Goal: Task Accomplishment & Management: Manage account settings

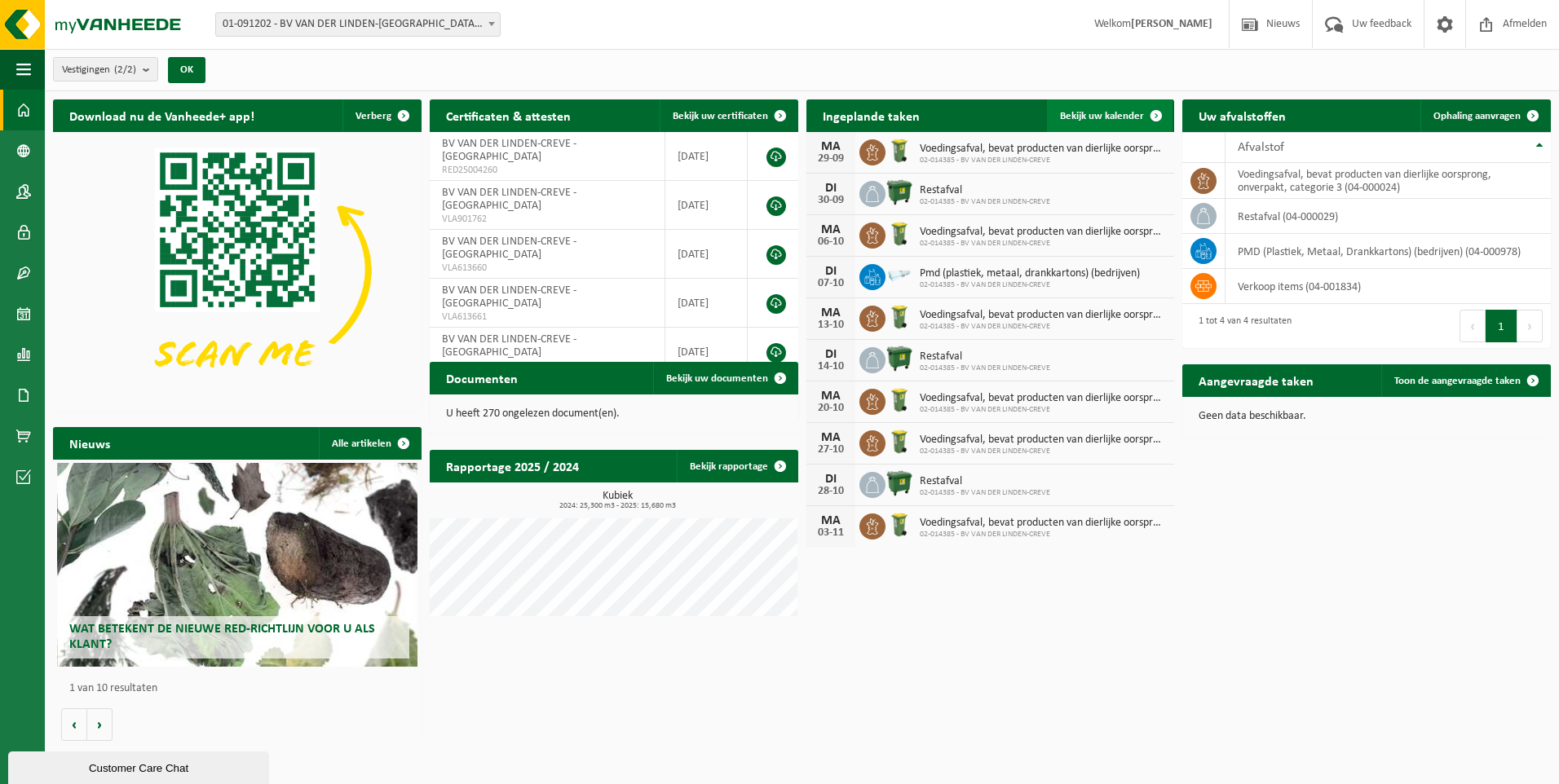
click at [1107, 111] on span "Bekijk uw kalender" at bounding box center [1102, 116] width 84 height 11
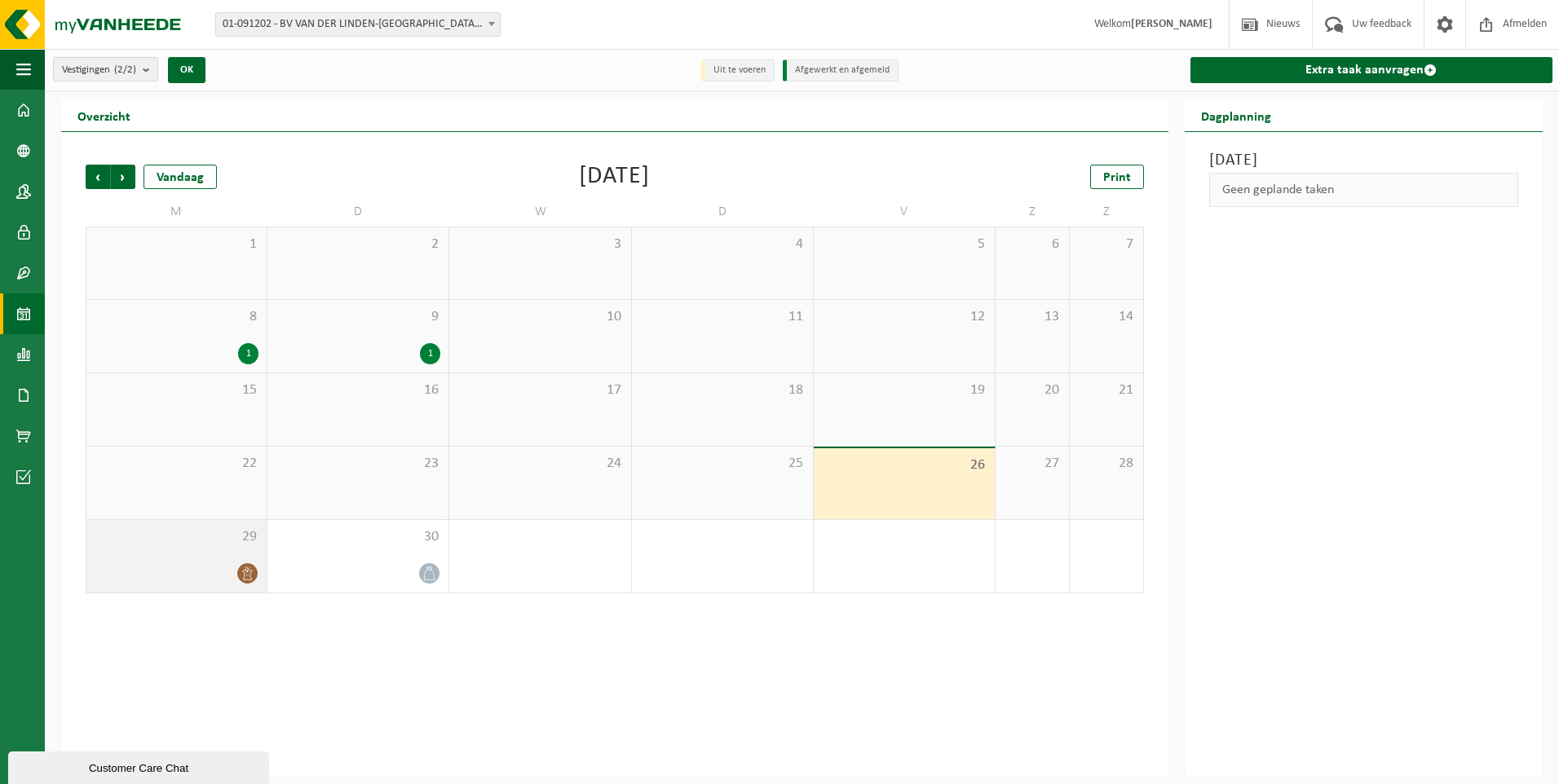
click at [249, 533] on span "29" at bounding box center [176, 537] width 164 height 18
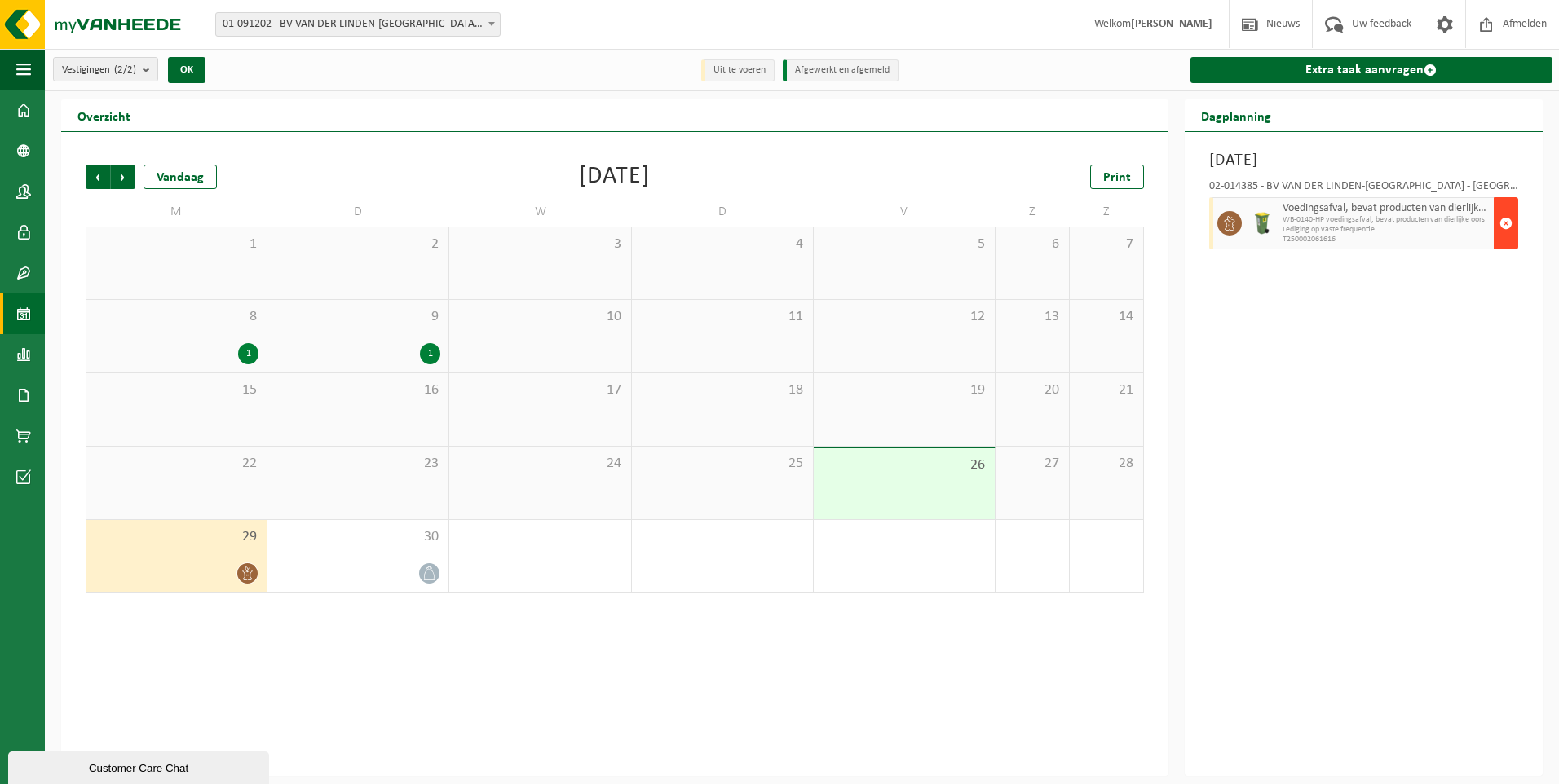
click at [1502, 223] on span "button" at bounding box center [1506, 224] width 13 height 33
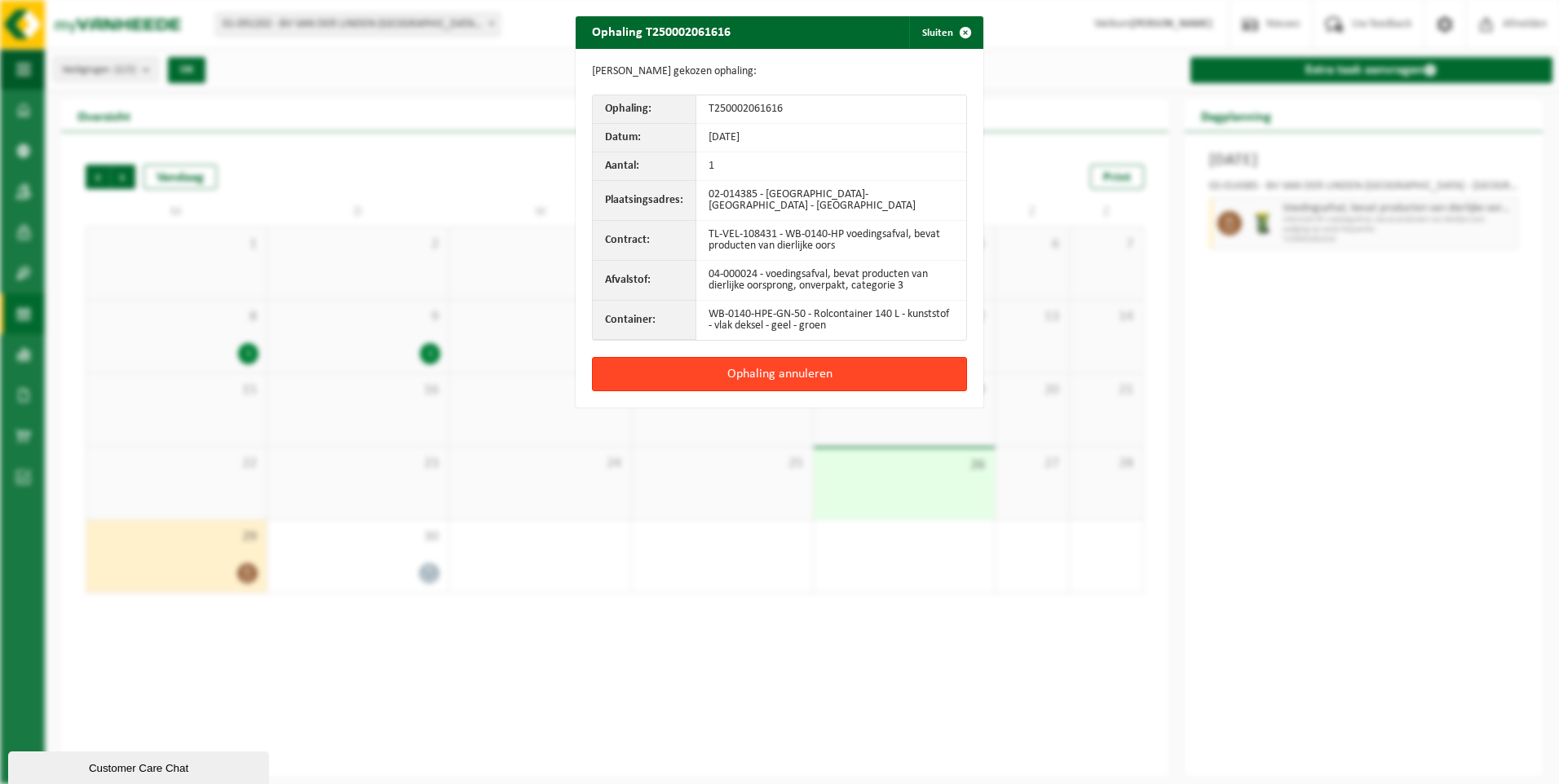
click at [692, 377] on button "Ophaling annuleren" at bounding box center [779, 373] width 375 height 34
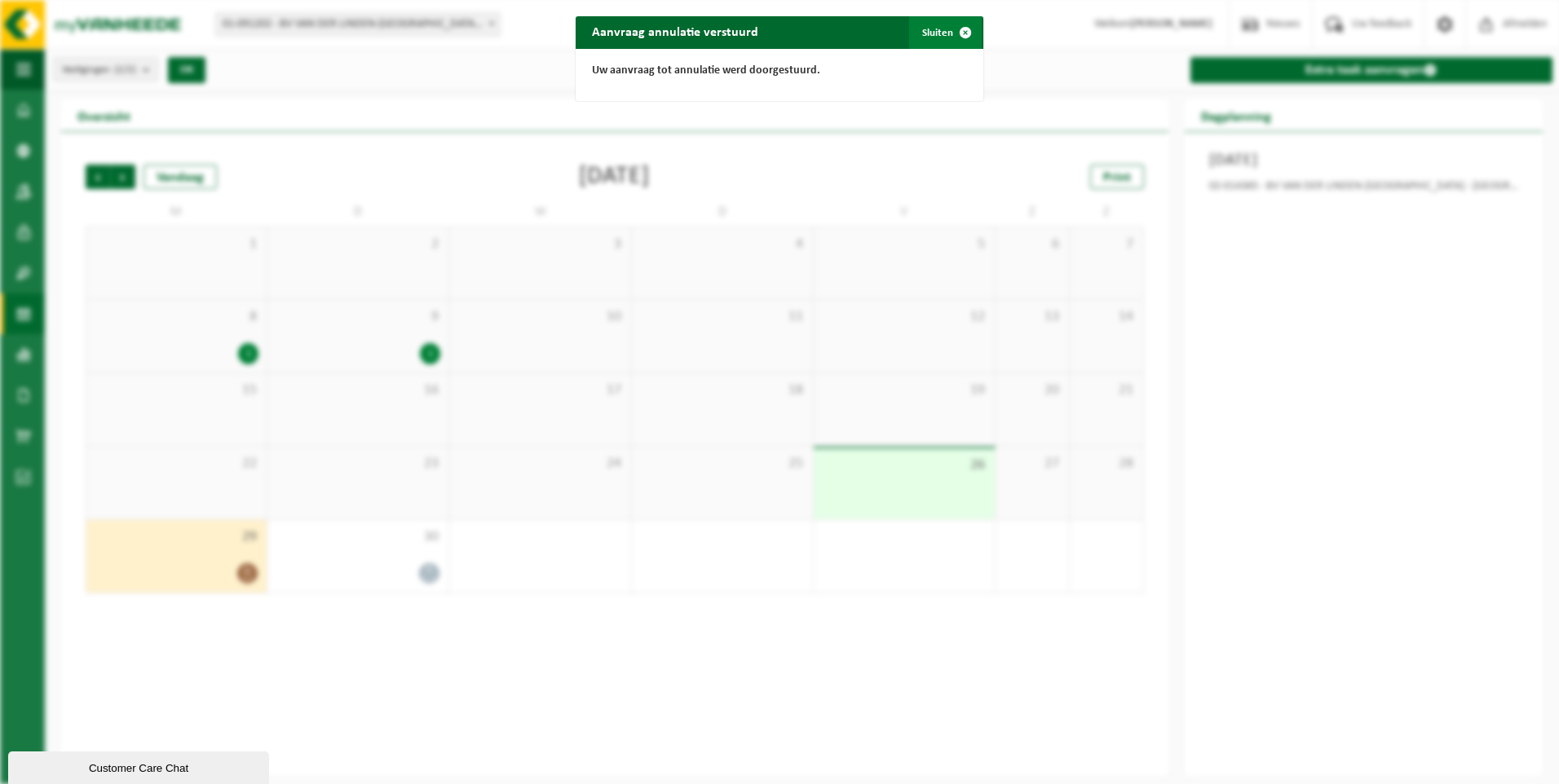
click at [960, 30] on span "button" at bounding box center [966, 33] width 33 height 33
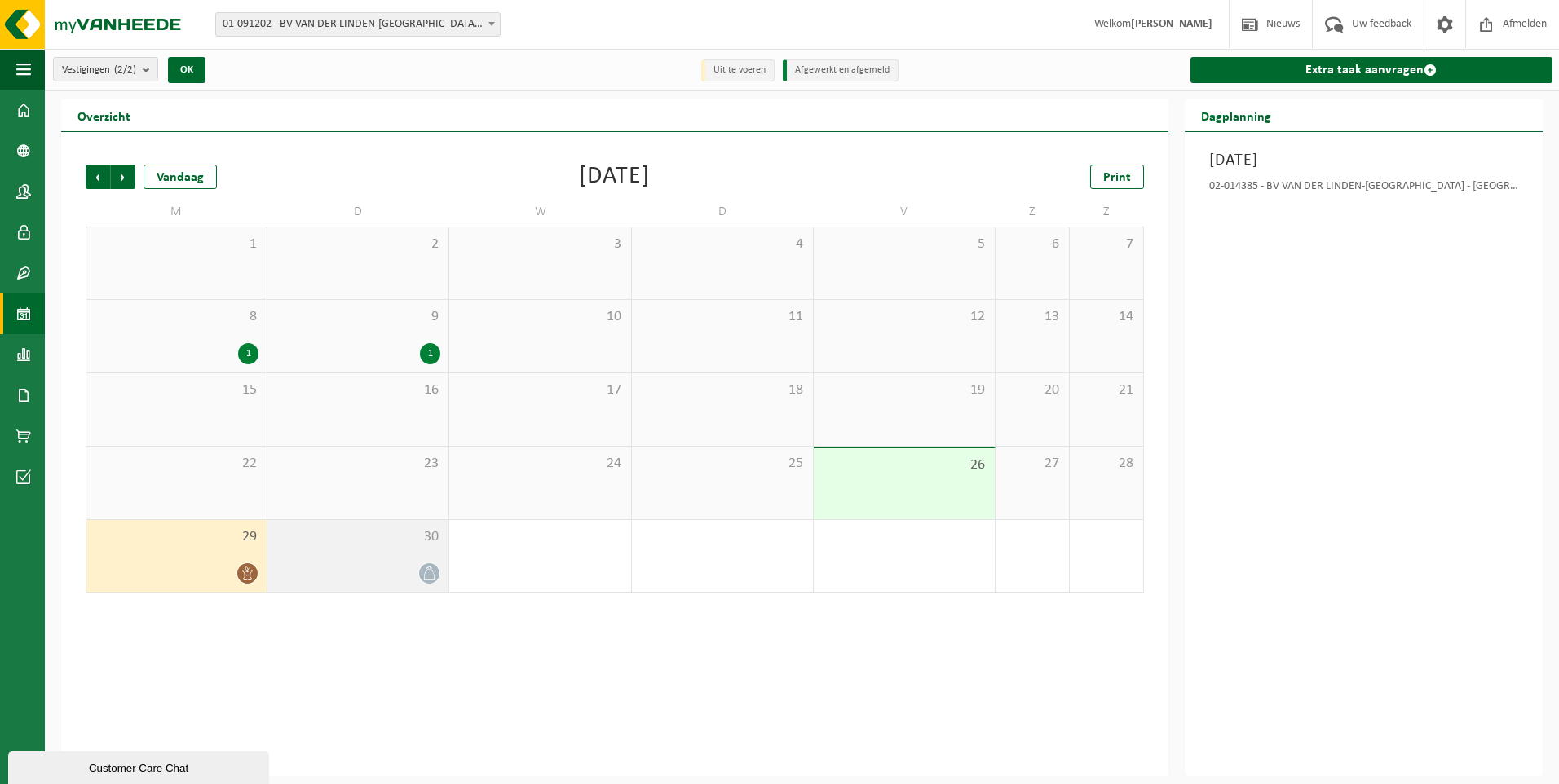
click at [393, 552] on div "30" at bounding box center [358, 556] width 181 height 72
